Goal: Transaction & Acquisition: Purchase product/service

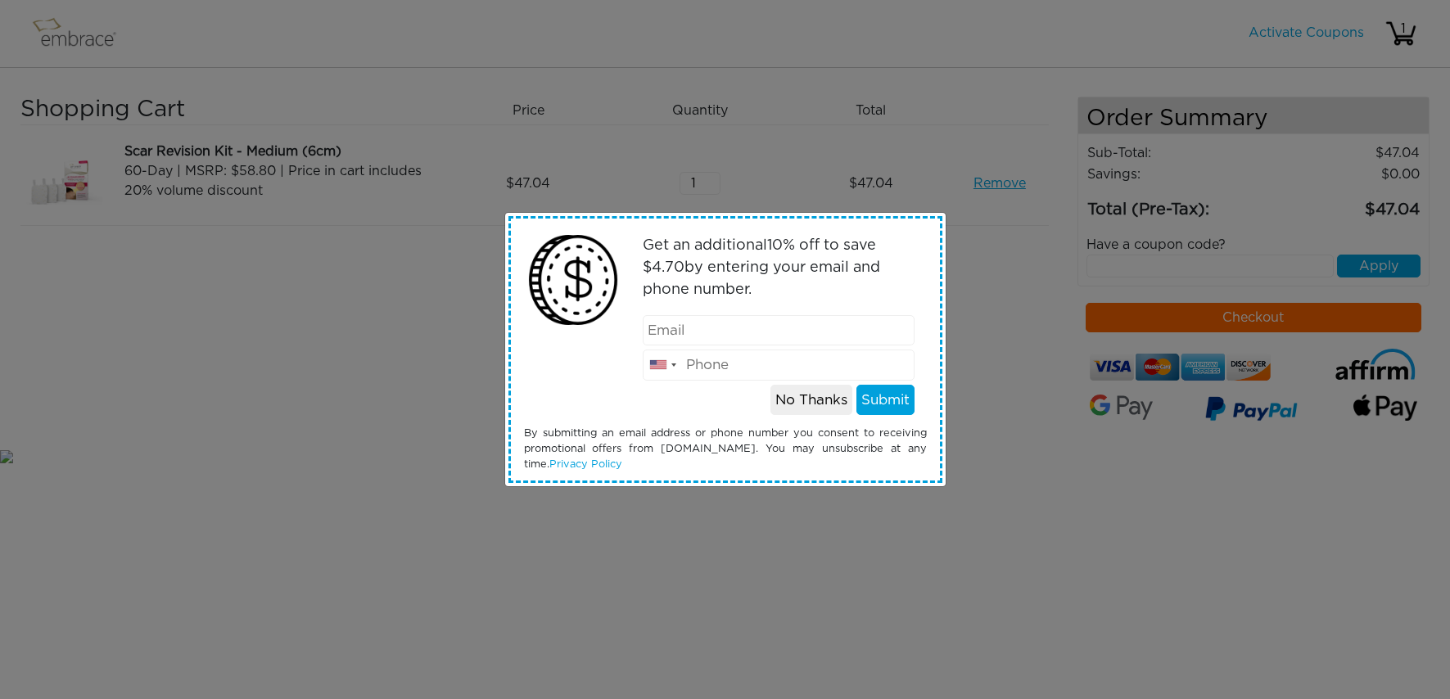
click at [766, 335] on input "email" at bounding box center [779, 330] width 272 height 31
click at [766, 330] on input "email" at bounding box center [779, 330] width 272 height 31
drag, startPoint x: 835, startPoint y: 312, endPoint x: 843, endPoint y: 308, distance: 8.4
click at [838, 314] on div "Get an additional 10 % off to save $ 4.70 by entering your email and phone numb…" at bounding box center [778, 321] width 321 height 189
click at [975, 353] on div "Get an additional 10 % off to save $ 4.70 by entering your email and phone numb…" at bounding box center [725, 349] width 1450 height 699
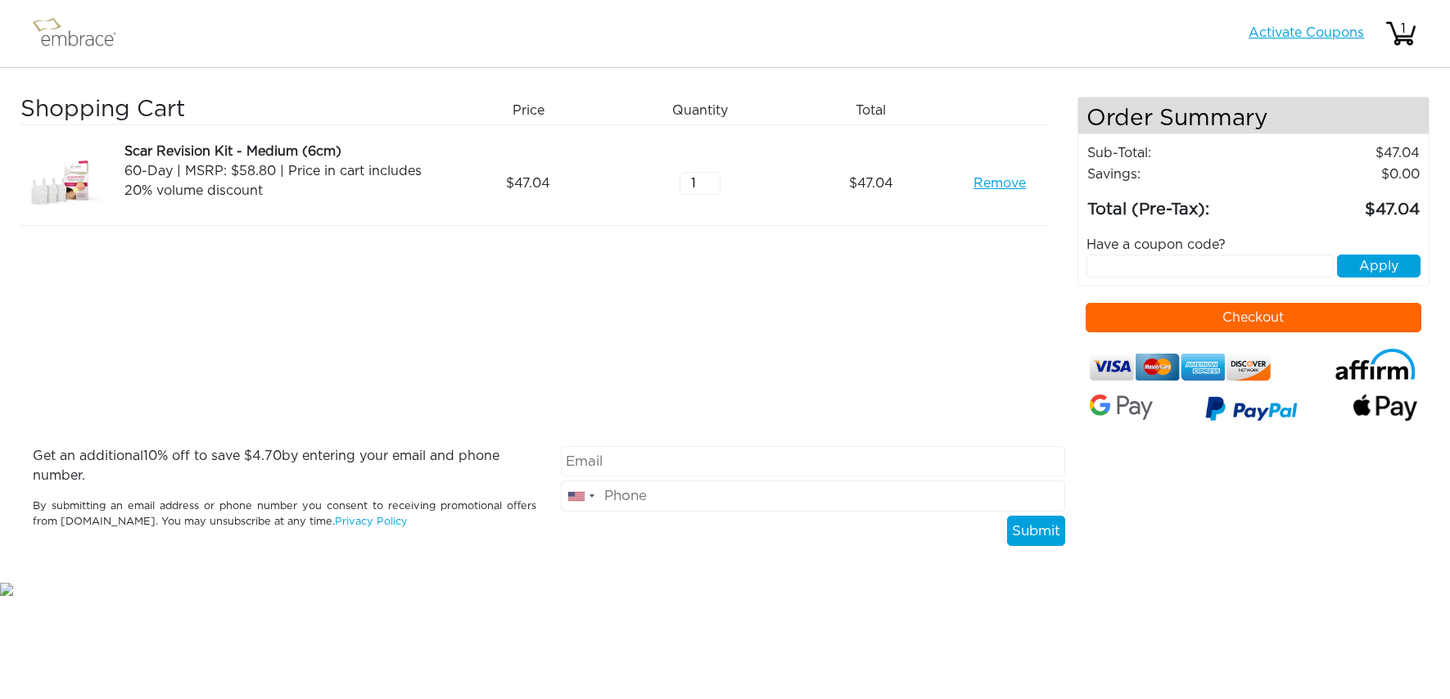
click at [1329, 27] on link "Activate Coupons" at bounding box center [1306, 32] width 115 height 13
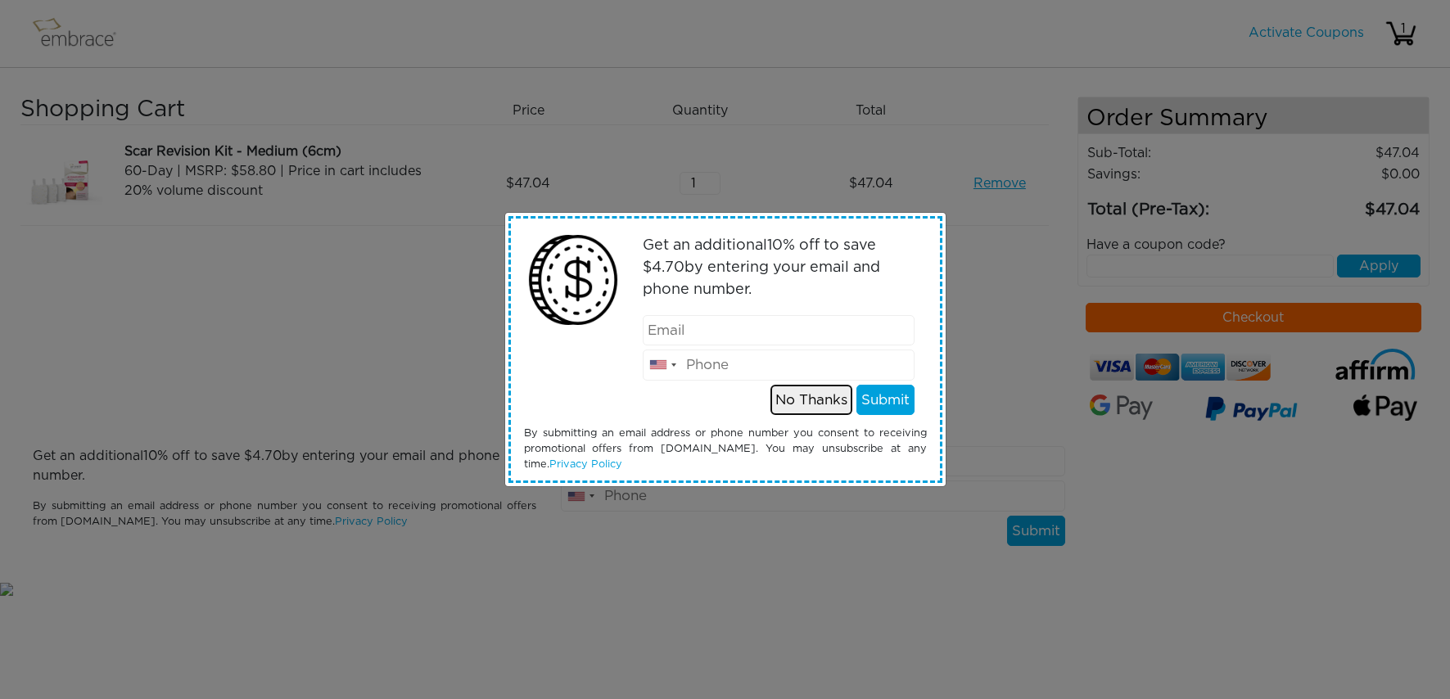
click at [807, 409] on button "No Thanks" at bounding box center [812, 400] width 82 height 31
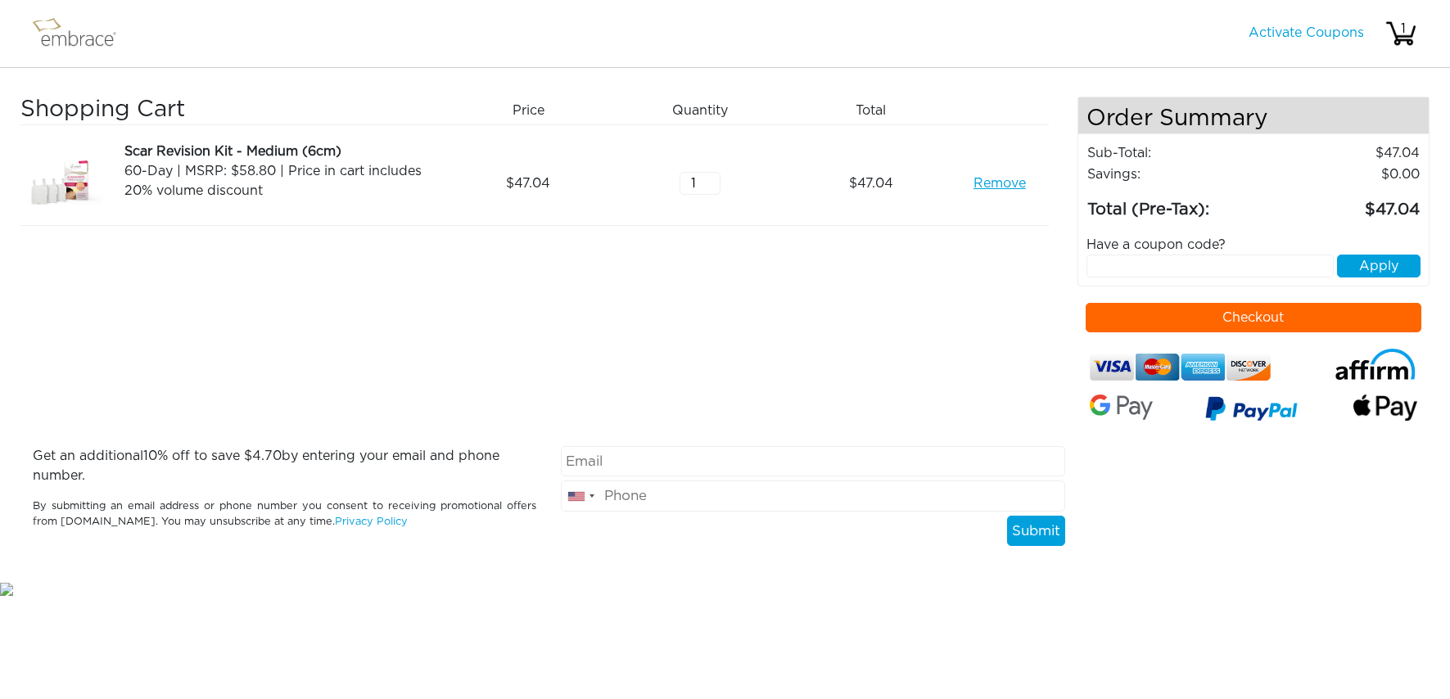
click at [80, 40] on img at bounding box center [82, 33] width 106 height 41
click at [56, 33] on img at bounding box center [82, 33] width 106 height 41
click at [1398, 32] on div "1" at bounding box center [1403, 29] width 33 height 20
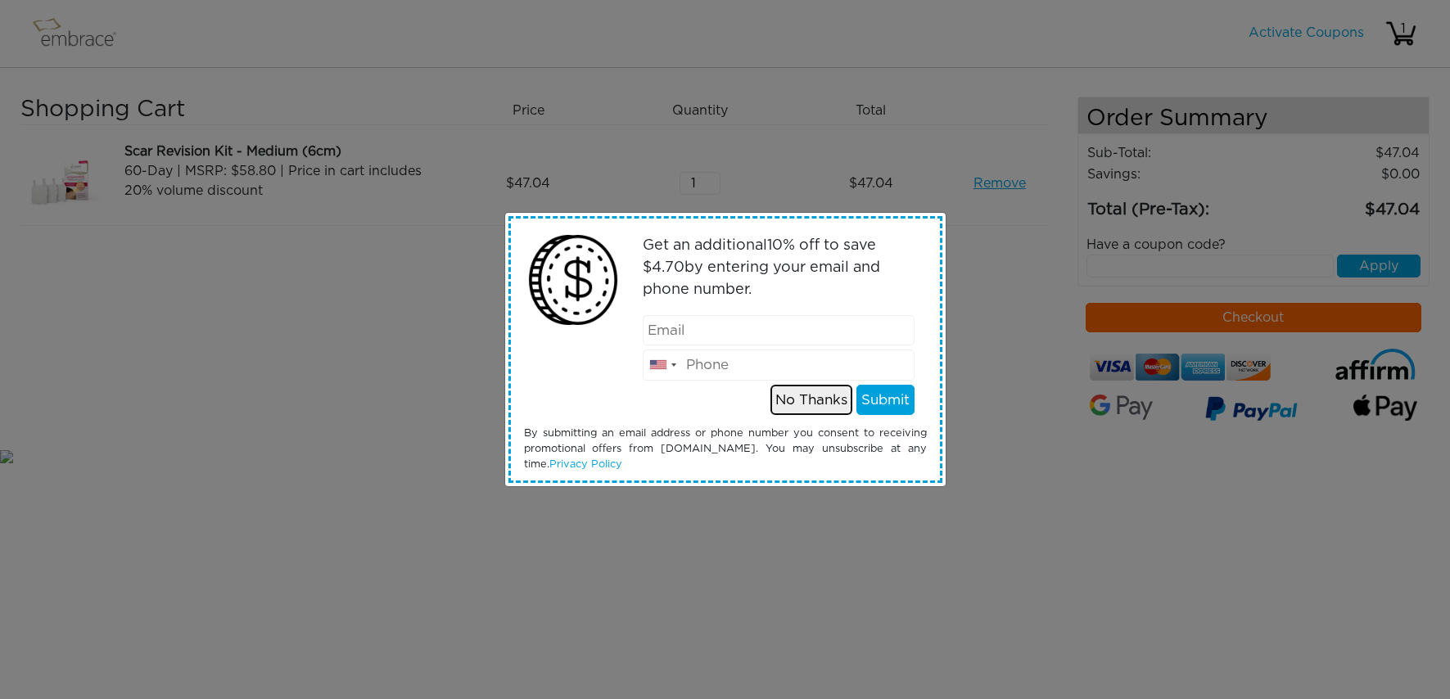
click at [811, 395] on button "No Thanks" at bounding box center [812, 400] width 82 height 31
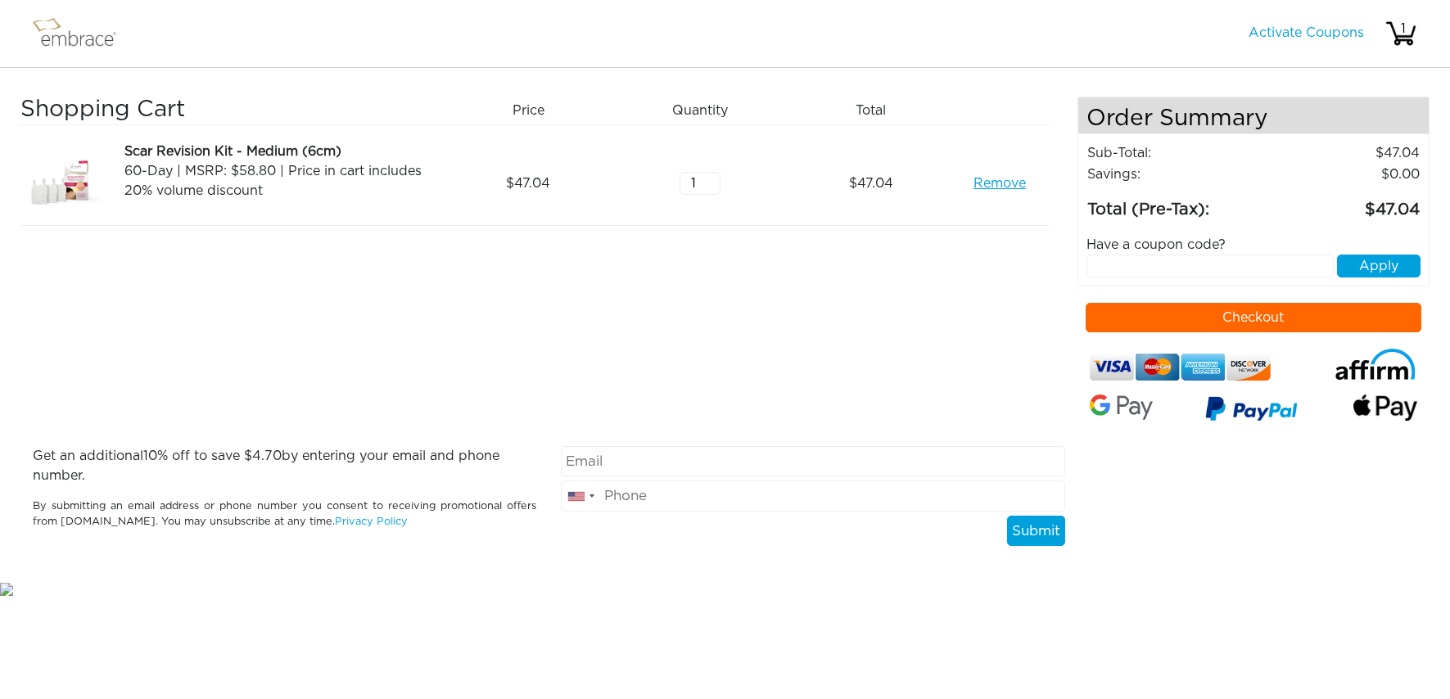
click at [749, 459] on input "email" at bounding box center [813, 461] width 504 height 31
type input "[EMAIL_ADDRESS][DOMAIN_NAME]"
type input "7122592478"
click at [1025, 522] on button "Submit" at bounding box center [1036, 531] width 58 height 31
click at [1028, 531] on button "Submit" at bounding box center [1036, 531] width 58 height 31
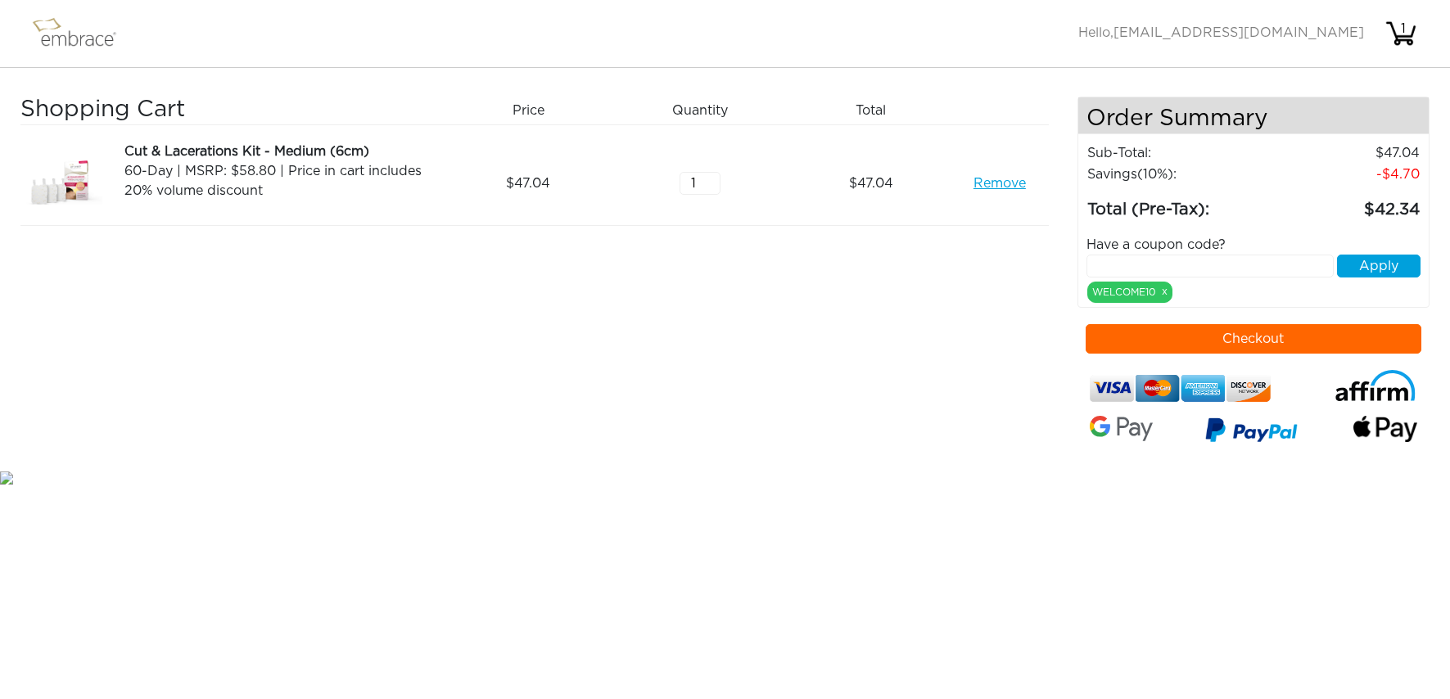
click at [79, 194] on img at bounding box center [61, 184] width 82 height 84
click at [61, 36] on img at bounding box center [82, 33] width 106 height 41
click at [62, 47] on img at bounding box center [82, 33] width 106 height 41
click at [1402, 37] on div "1" at bounding box center [1403, 29] width 33 height 20
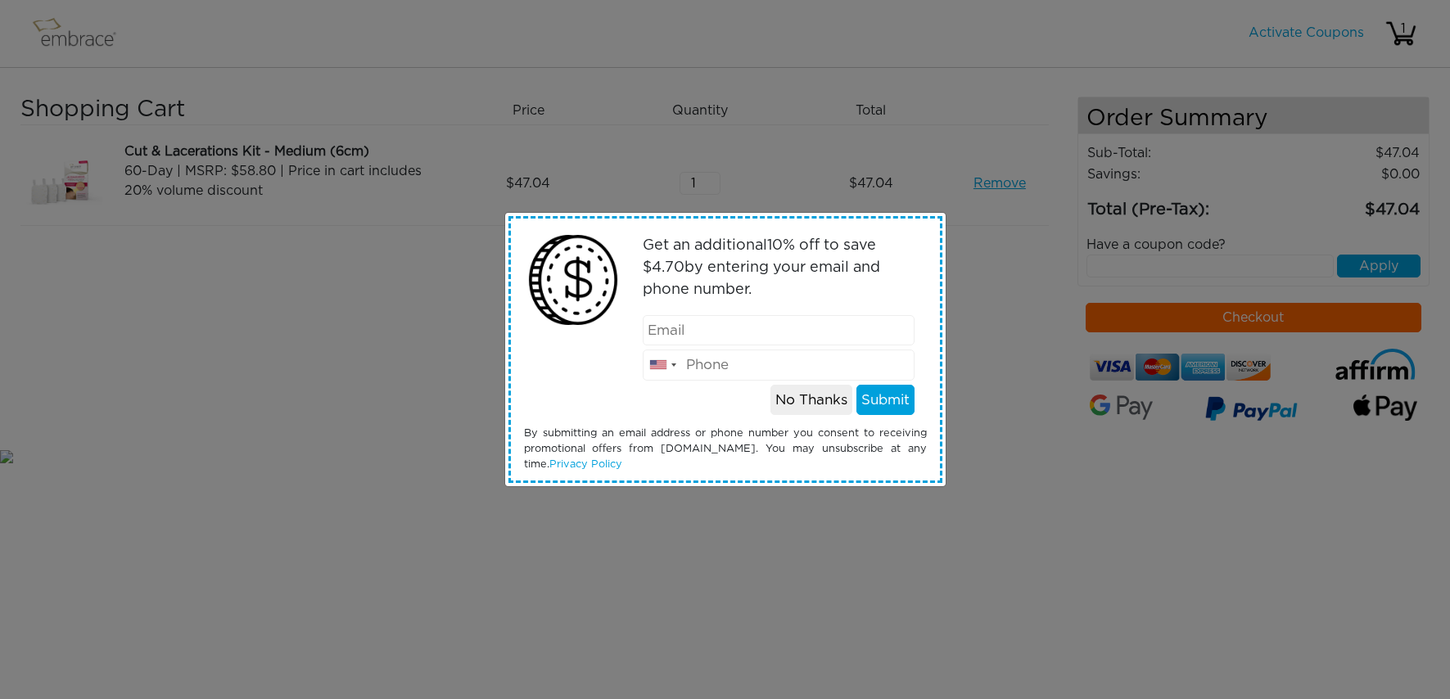
click at [797, 330] on input "email" at bounding box center [779, 330] width 272 height 31
type input "[EMAIL_ADDRESS][DOMAIN_NAME]"
type input "7122592478"
click at [879, 405] on button "Submit" at bounding box center [885, 400] width 58 height 31
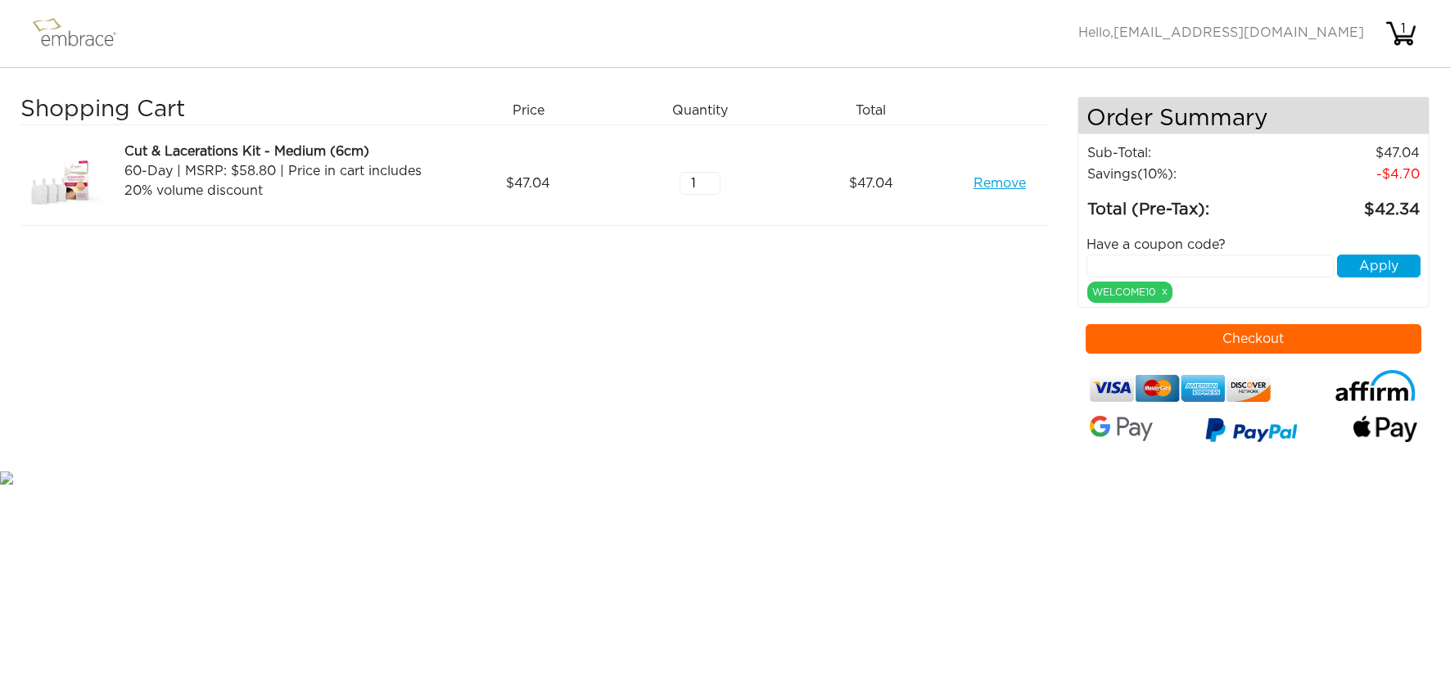
click at [1254, 27] on span "[EMAIL_ADDRESS][DOMAIN_NAME]" at bounding box center [1239, 32] width 251 height 13
click at [52, 31] on img at bounding box center [82, 33] width 106 height 41
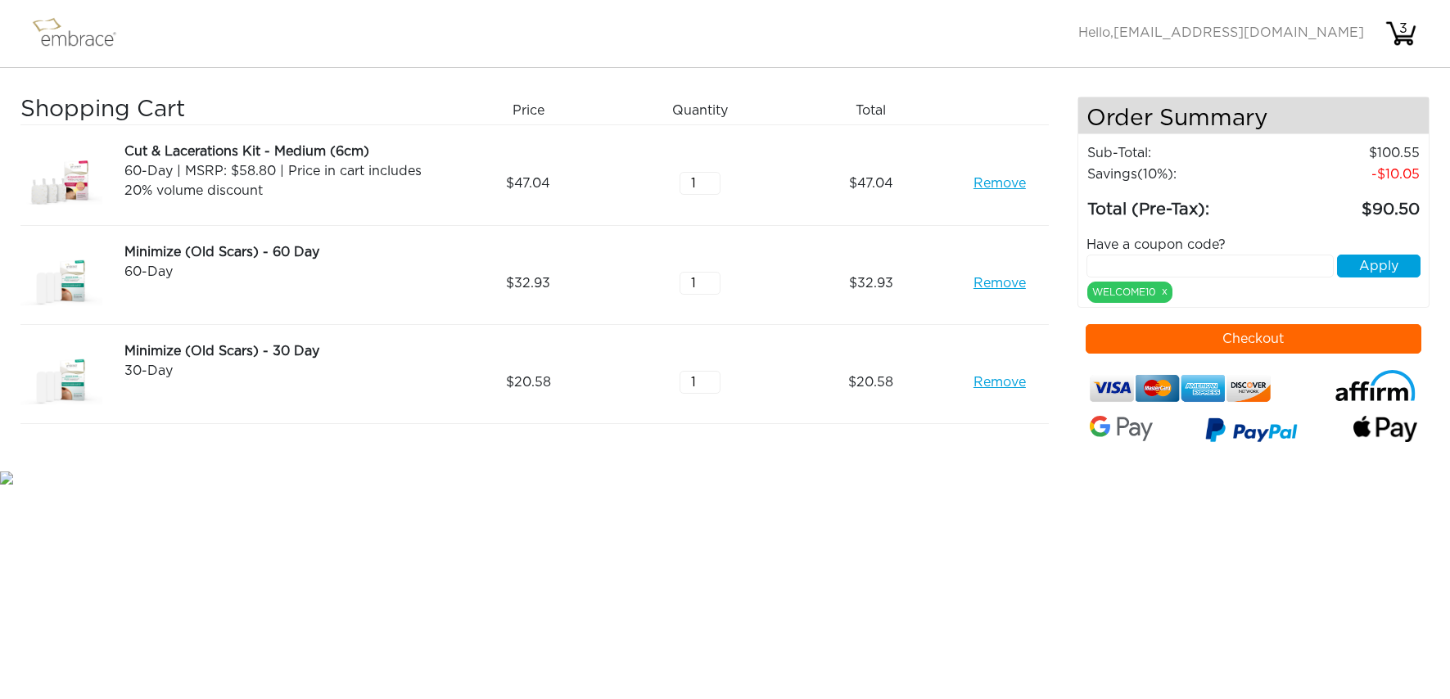
click at [998, 282] on link "Remove" at bounding box center [1000, 283] width 52 height 20
click at [197, 255] on div "Minimize (Old Scars) - 30 Day" at bounding box center [280, 252] width 313 height 20
click at [73, 291] on img at bounding box center [61, 283] width 82 height 82
click at [1340, 337] on button "Checkout" at bounding box center [1254, 338] width 336 height 29
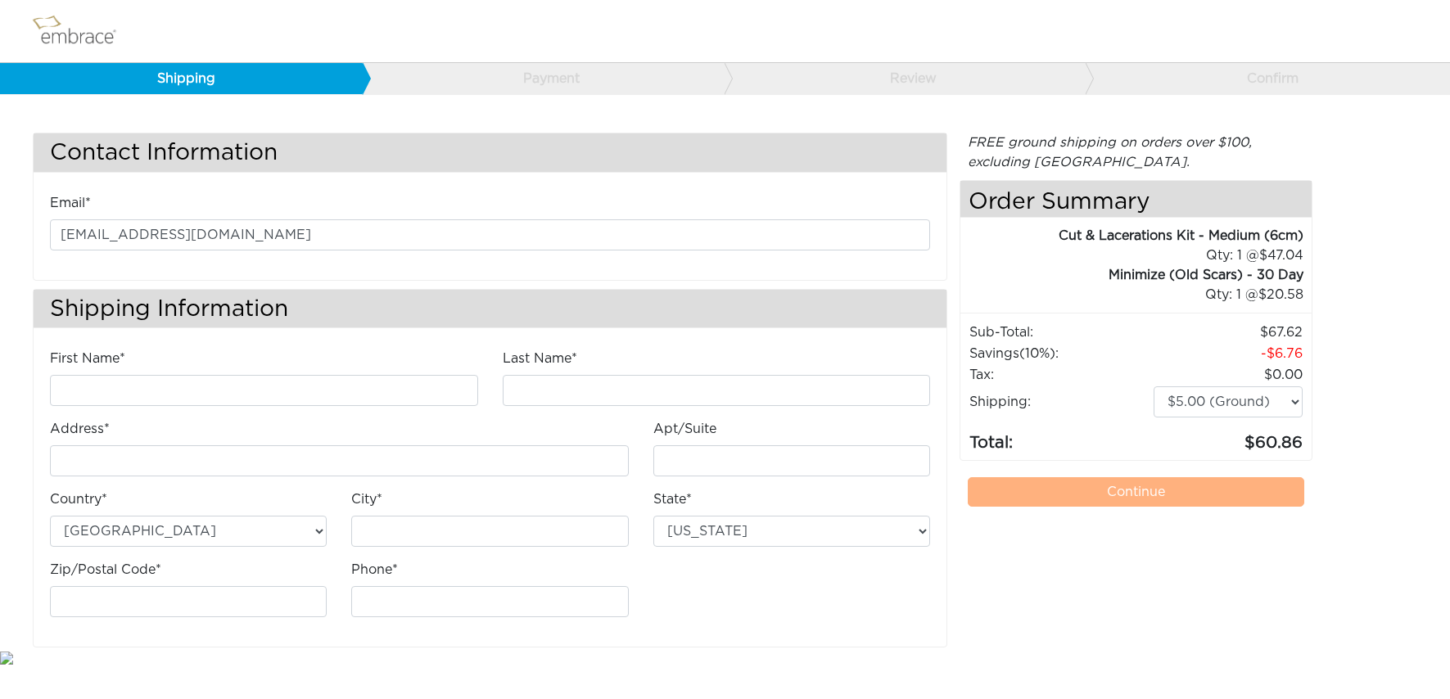
click at [165, 406] on div "First Name*" at bounding box center [264, 384] width 453 height 70
click at [171, 395] on input "First Name*" at bounding box center [264, 390] width 428 height 31
type input "[PERSON_NAME]"
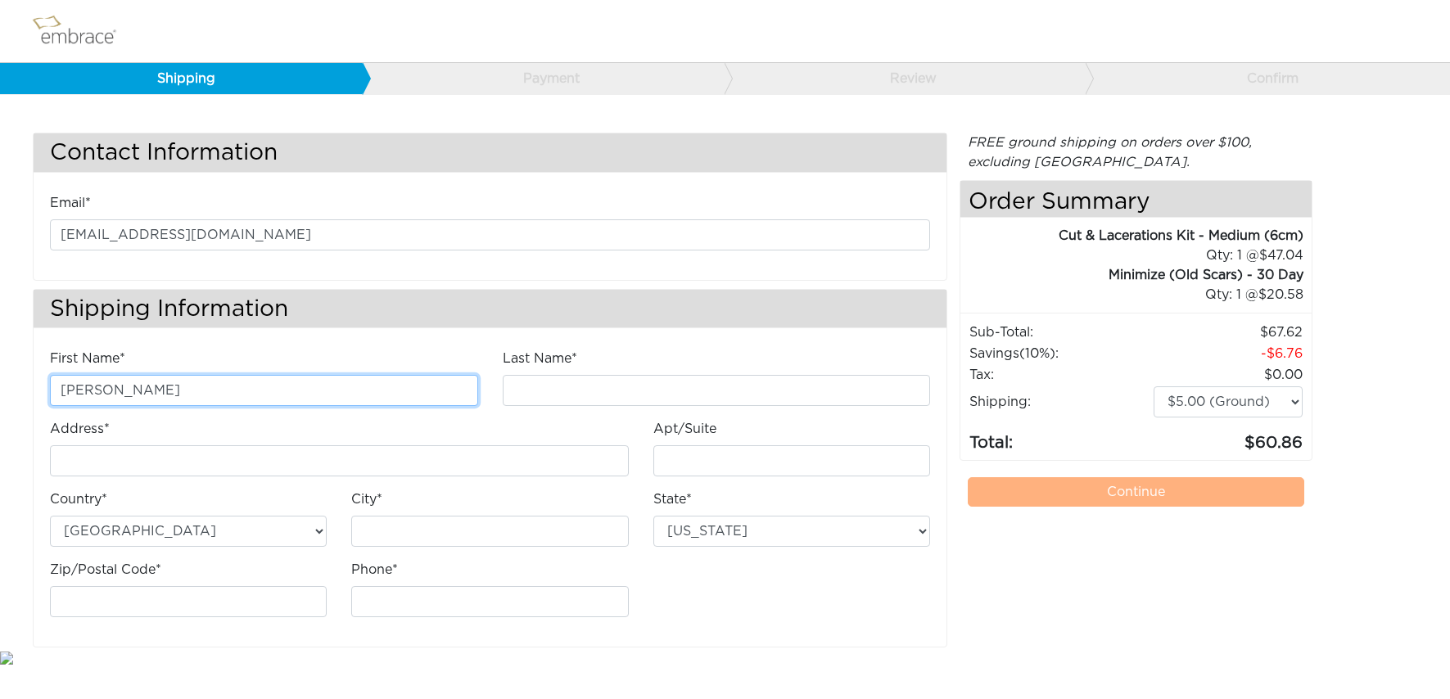
type input "[PERSON_NAME]"
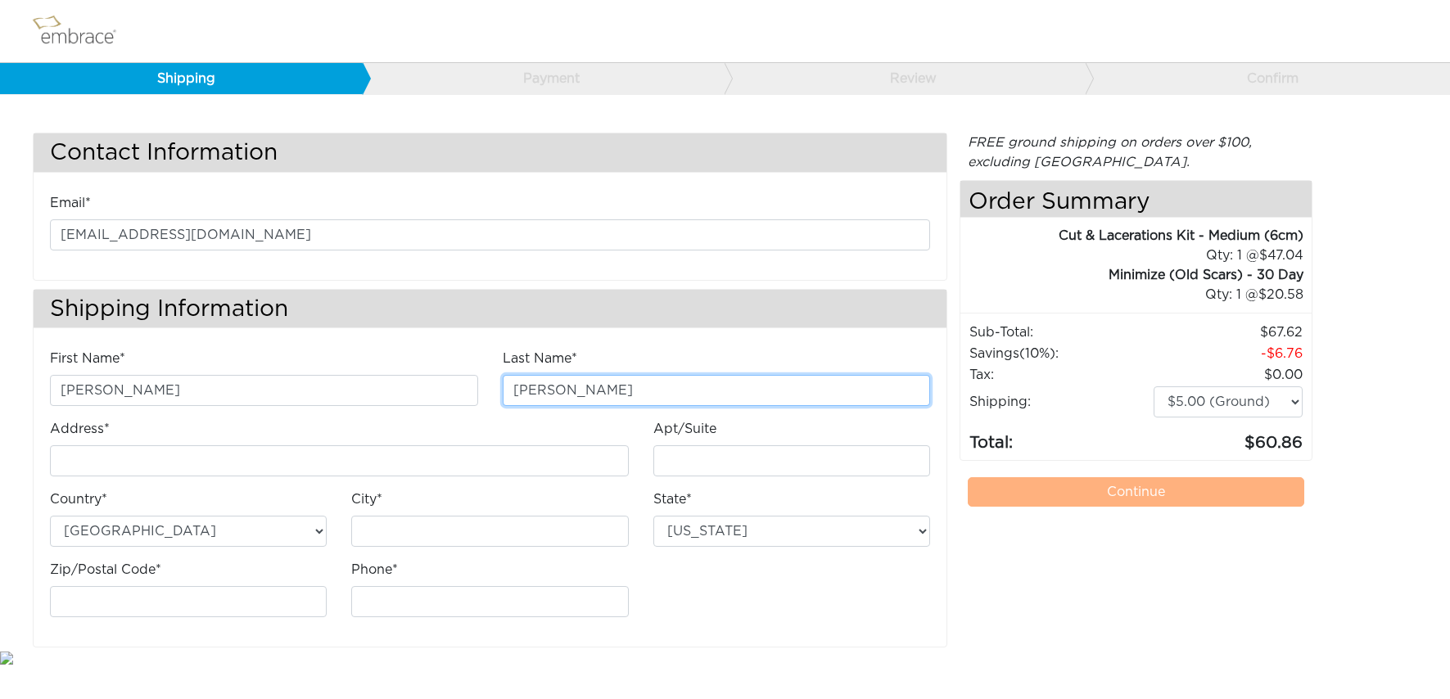
type input "[STREET_ADDRESS]"
type input "1127"
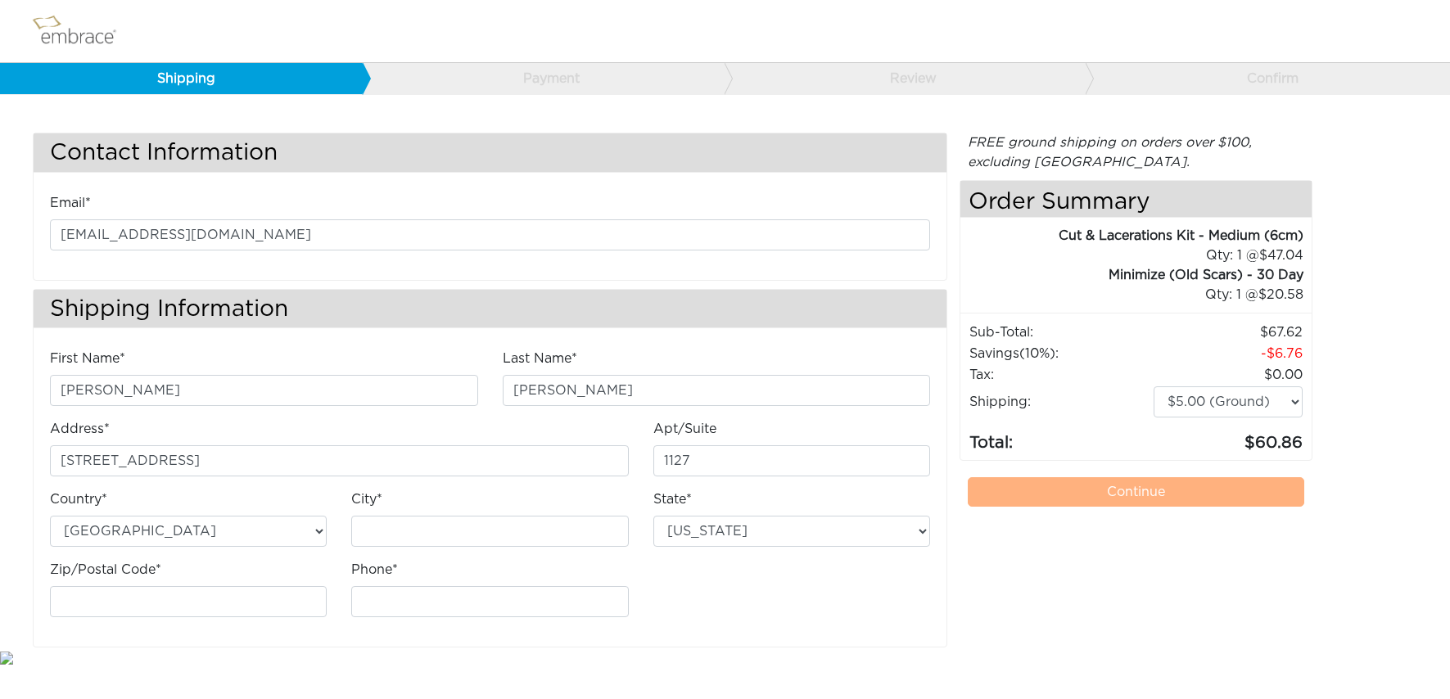
type input "MESA"
select select "AZ"
type input "85209"
type input "7122592478"
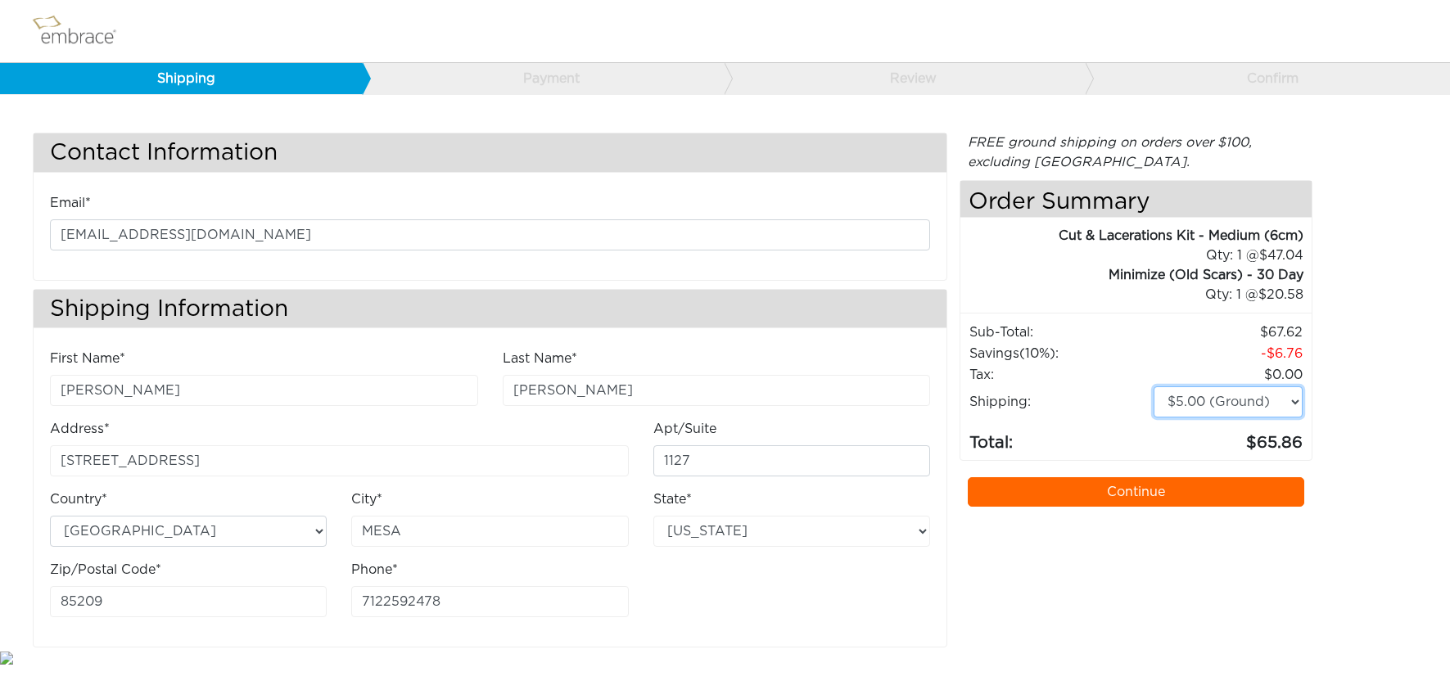
click at [1193, 409] on select "$5.00 (Ground) $15.00 (Express Saver) $20.00 (Two Day) $30.00 (Overnight)" at bounding box center [1228, 401] width 149 height 31
click at [1052, 494] on link "Continue" at bounding box center [1136, 491] width 336 height 29
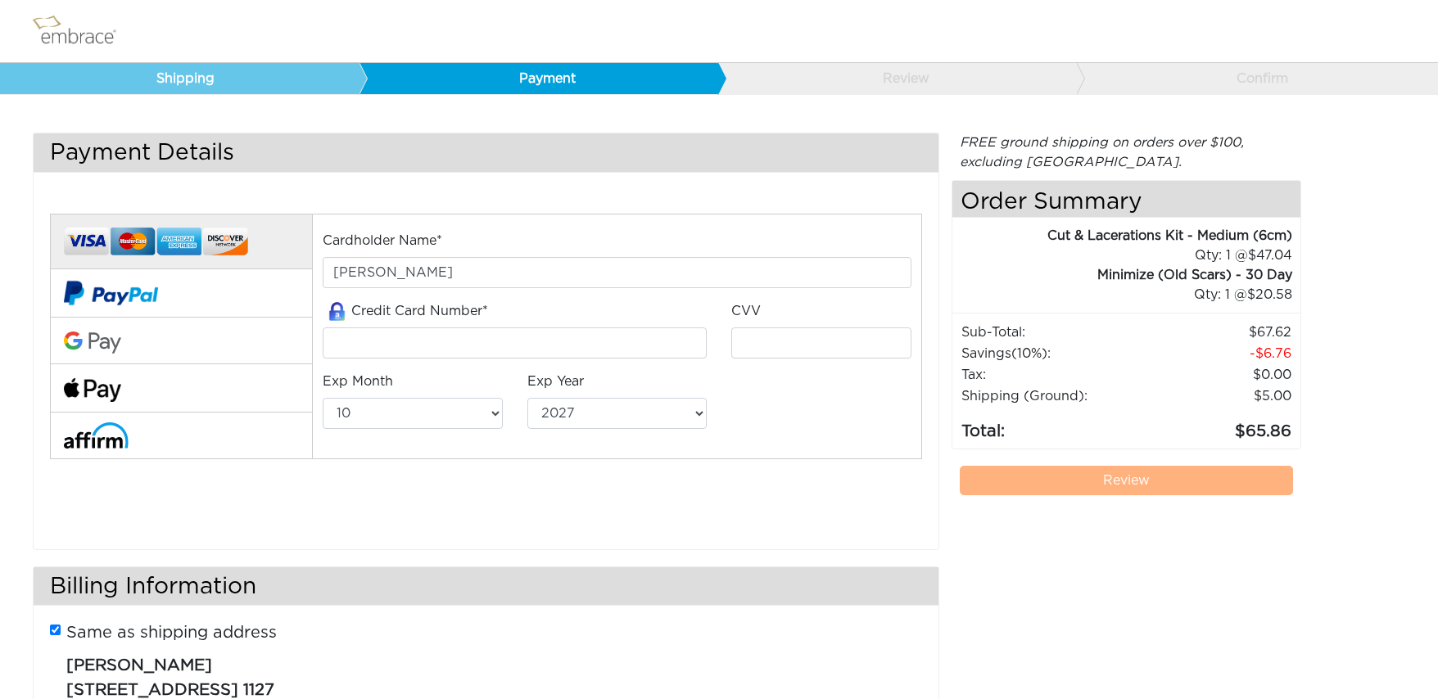
select select "10"
select select "2027"
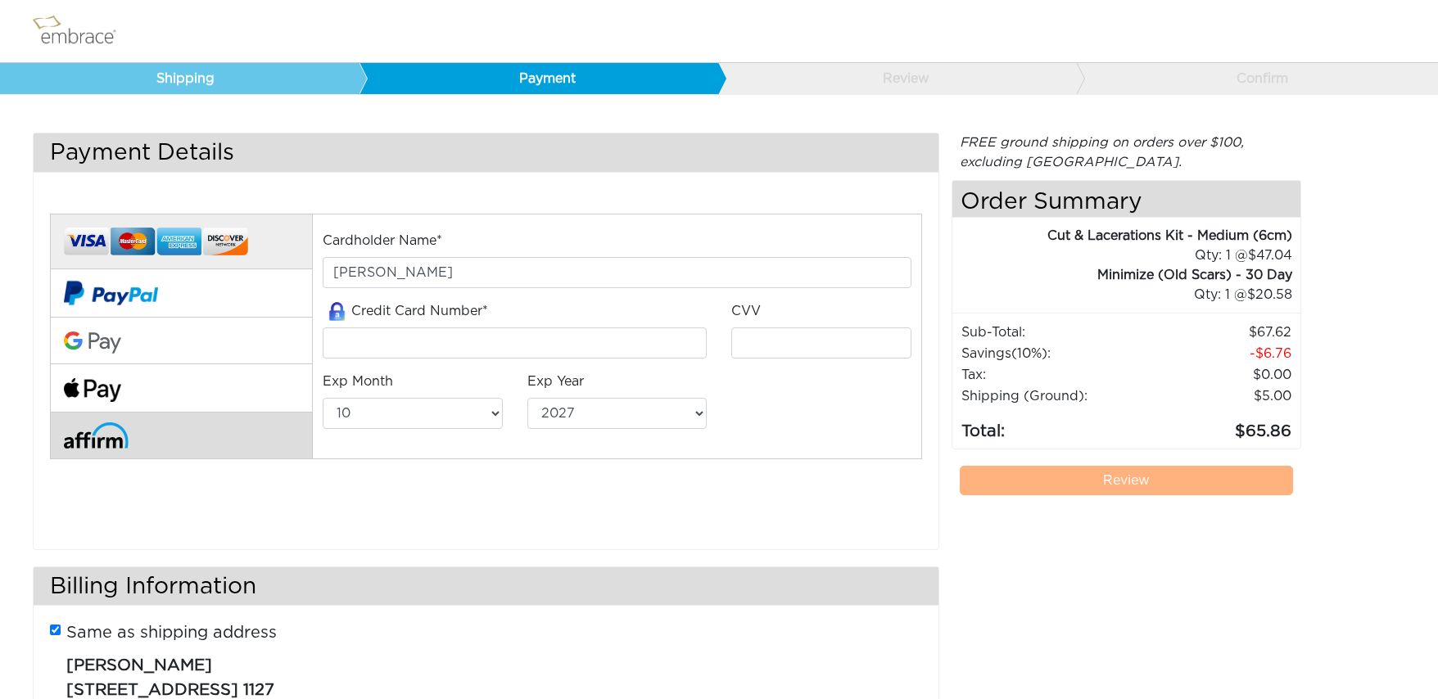
click at [152, 430] on button at bounding box center [181, 436] width 262 height 46
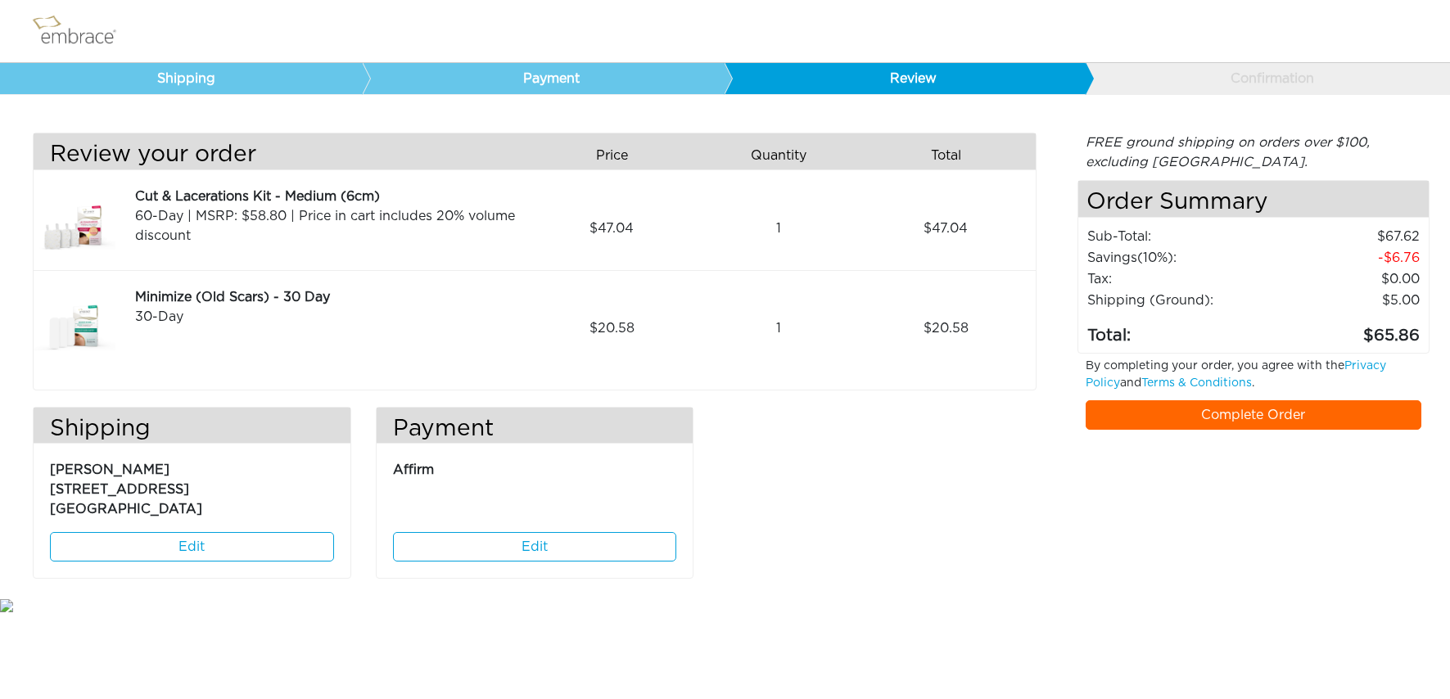
click at [1174, 421] on link "Complete Order" at bounding box center [1254, 414] width 336 height 29
